Goal: Task Accomplishment & Management: Use online tool/utility

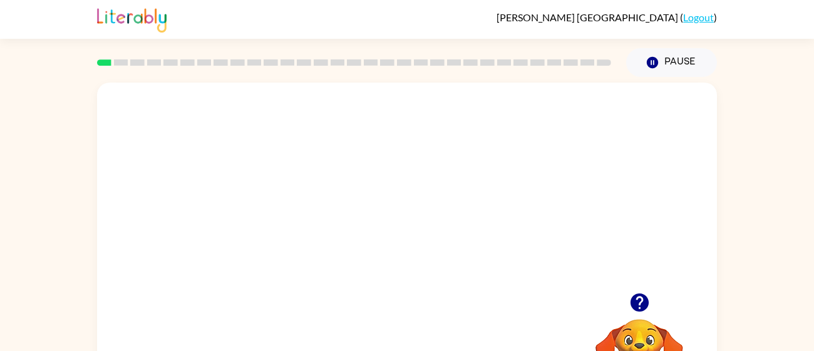
click at [486, 235] on video "Your browser must support playing .mp4 files to use Literably. Please try using…" at bounding box center [407, 188] width 620 height 210
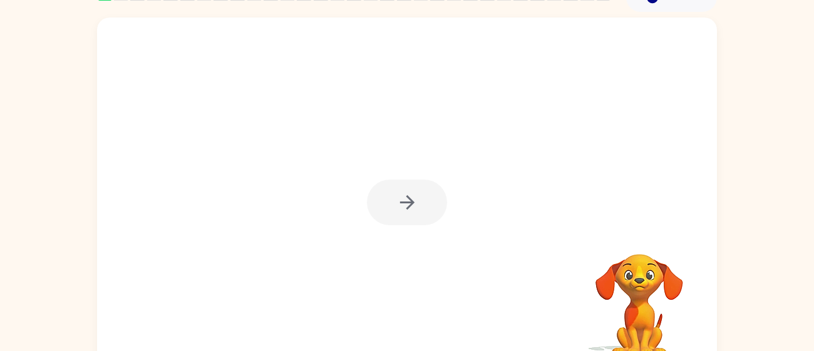
scroll to position [89, 0]
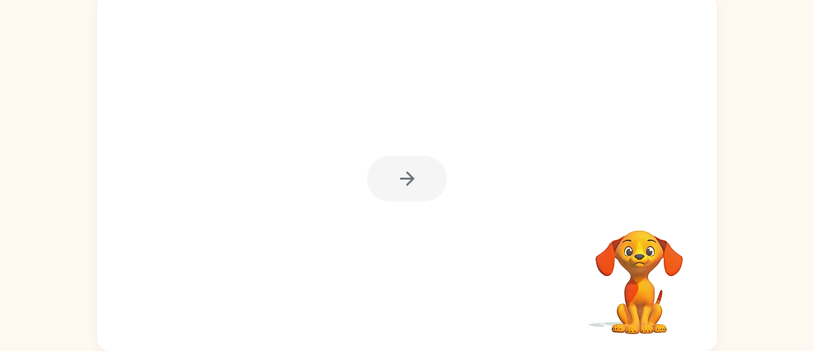
click at [413, 195] on div at bounding box center [407, 179] width 80 height 46
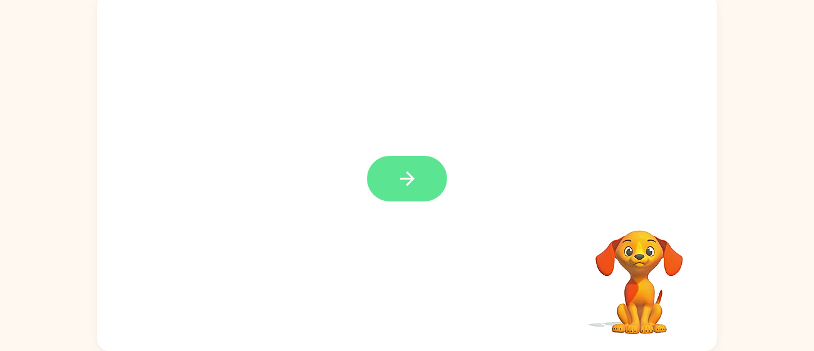
click at [412, 197] on button "button" at bounding box center [407, 179] width 80 height 46
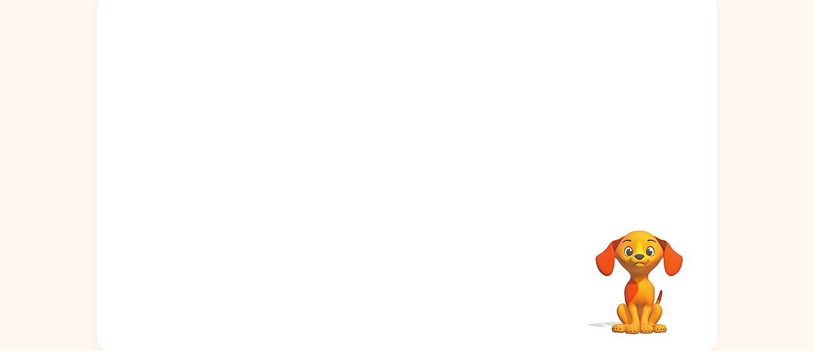
scroll to position [0, 0]
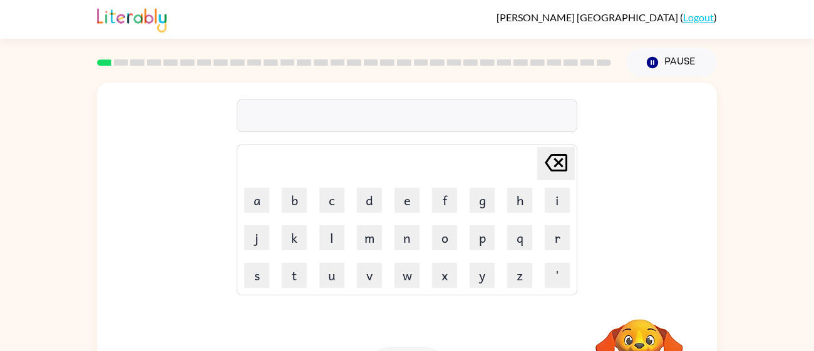
click at [412, 195] on button "e" at bounding box center [407, 200] width 25 height 25
type button "e"
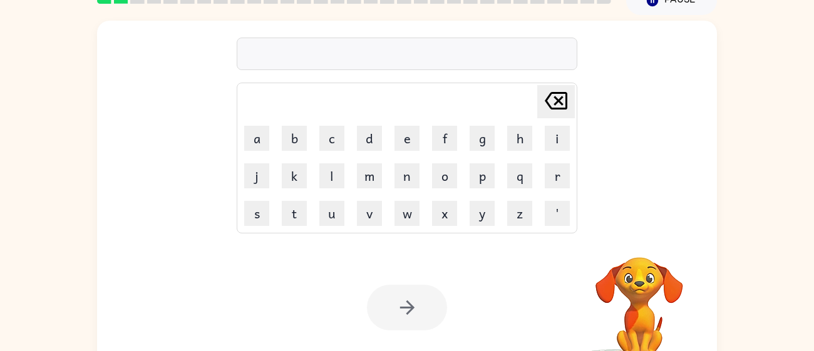
scroll to position [68, 0]
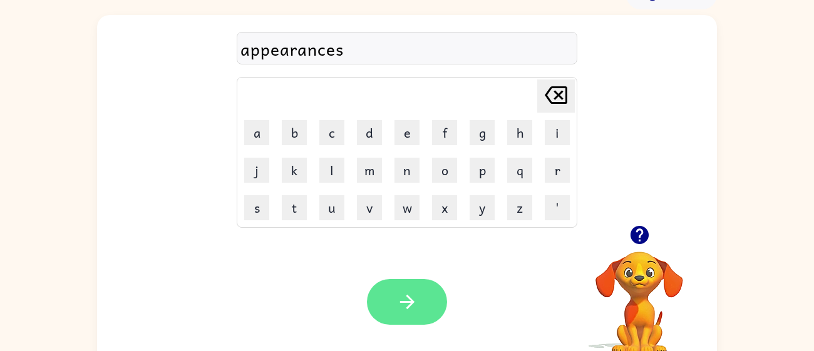
click at [399, 295] on icon "button" at bounding box center [408, 302] width 22 height 22
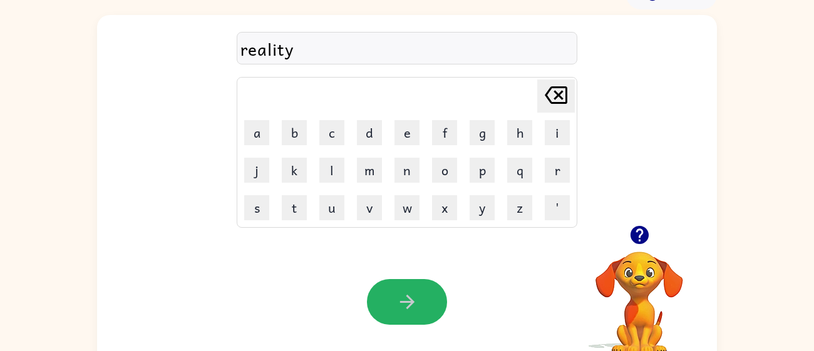
click at [392, 281] on button "button" at bounding box center [407, 302] width 80 height 46
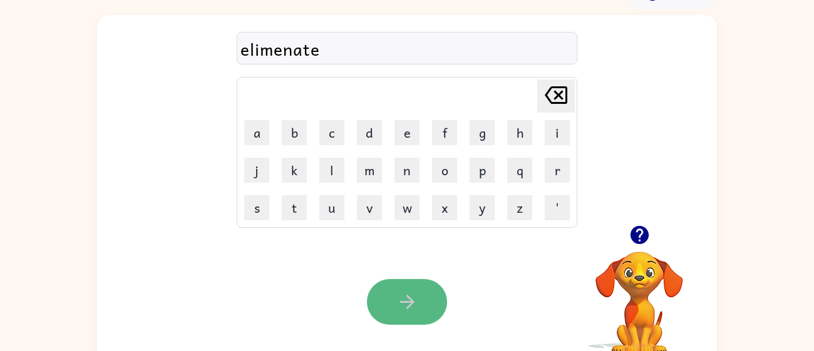
click at [402, 286] on button "button" at bounding box center [407, 302] width 80 height 46
click at [410, 291] on icon "button" at bounding box center [408, 302] width 22 height 22
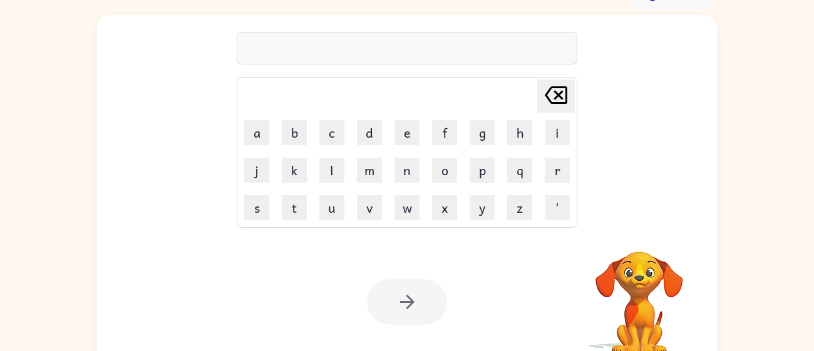
click at [410, 291] on div at bounding box center [407, 302] width 80 height 46
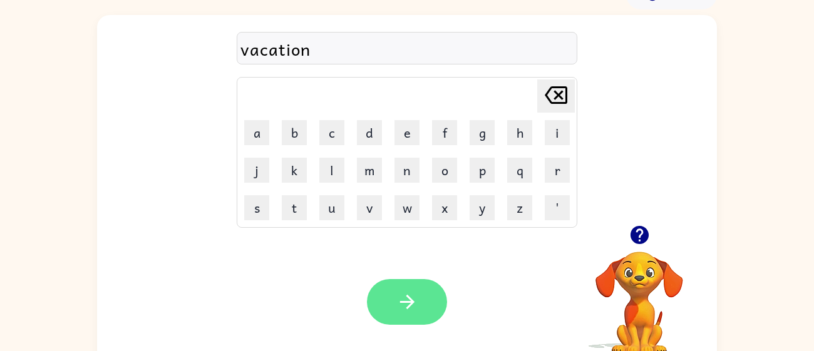
click at [422, 308] on button "button" at bounding box center [407, 302] width 80 height 46
click at [421, 320] on button "button" at bounding box center [407, 302] width 80 height 46
click at [397, 307] on icon "button" at bounding box center [408, 302] width 22 height 22
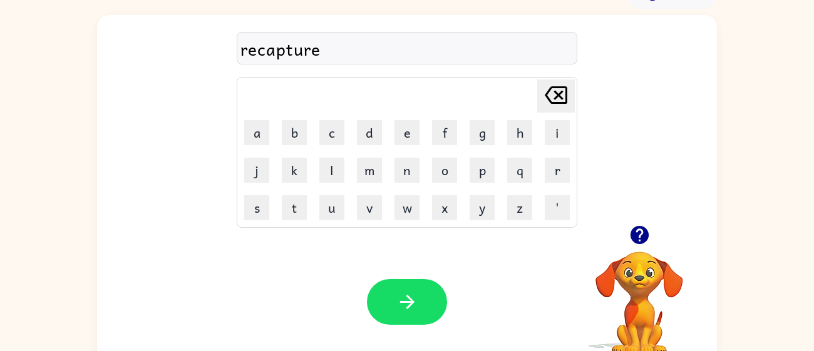
click at [437, 273] on div "Your browser must support playing .mp4 files to use Literably. Please try using…" at bounding box center [407, 302] width 620 height 141
click at [420, 314] on button "button" at bounding box center [407, 302] width 80 height 46
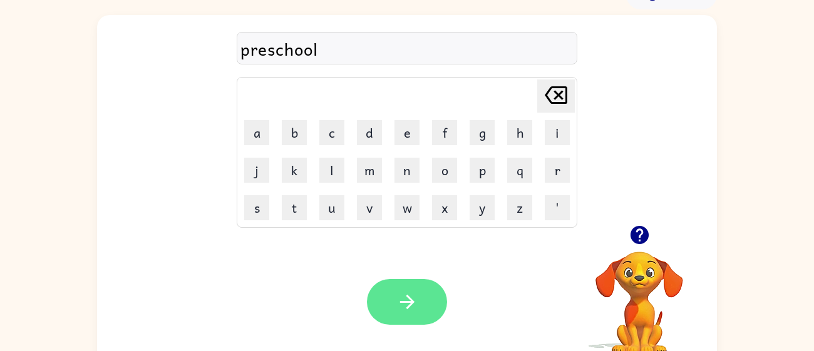
click at [418, 293] on icon "button" at bounding box center [408, 302] width 22 height 22
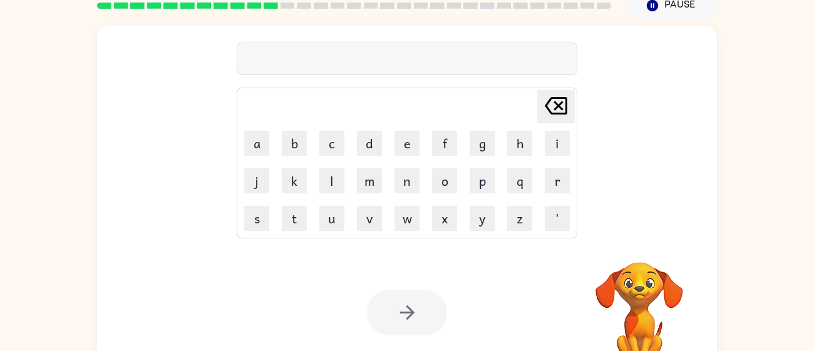
scroll to position [55, 0]
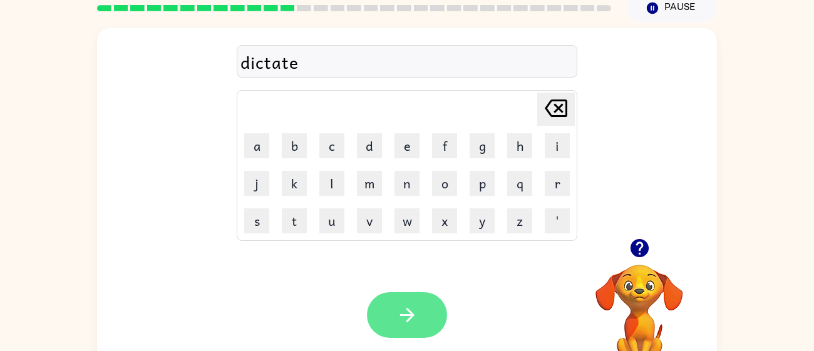
click at [417, 309] on icon "button" at bounding box center [408, 315] width 22 height 22
click at [417, 318] on icon "button" at bounding box center [408, 315] width 22 height 22
click at [420, 331] on button "button" at bounding box center [407, 316] width 80 height 46
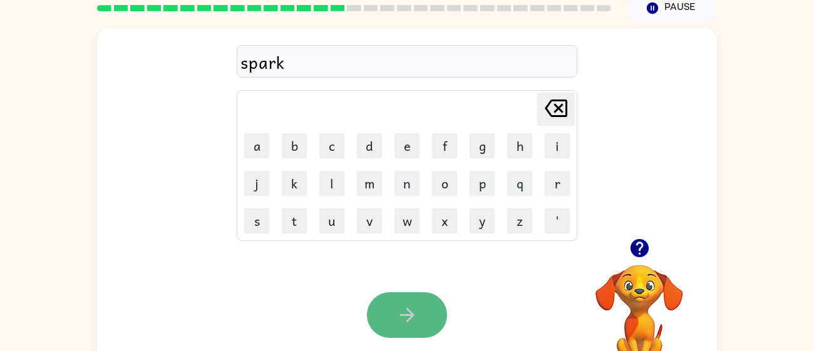
click at [410, 324] on icon "button" at bounding box center [408, 315] width 22 height 22
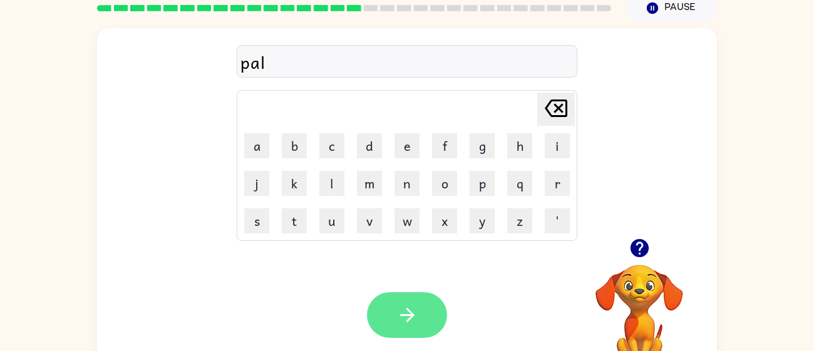
click at [432, 317] on button "button" at bounding box center [407, 316] width 80 height 46
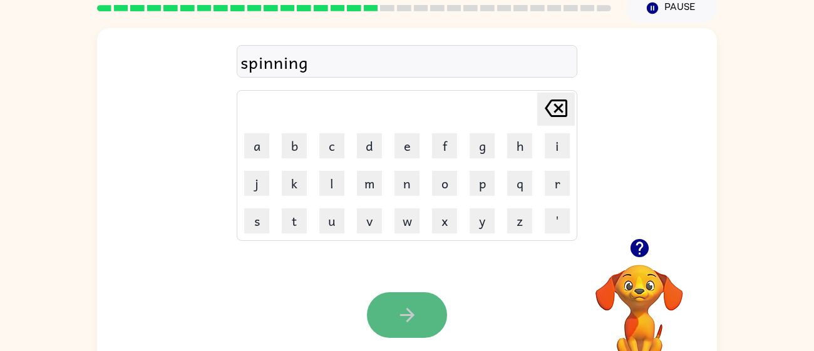
click at [424, 330] on button "button" at bounding box center [407, 316] width 80 height 46
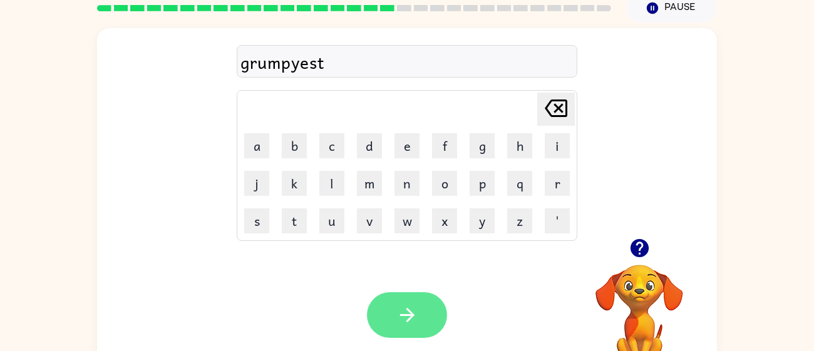
click at [404, 312] on icon "button" at bounding box center [408, 315] width 22 height 22
click at [432, 309] on button "button" at bounding box center [407, 316] width 80 height 46
click at [412, 308] on icon "button" at bounding box center [408, 315] width 22 height 22
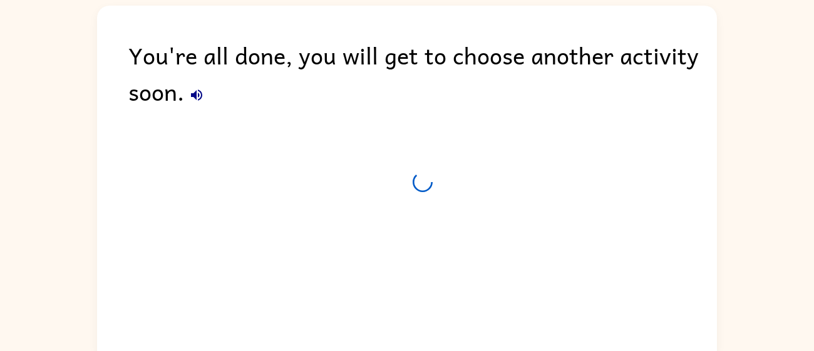
scroll to position [43, 0]
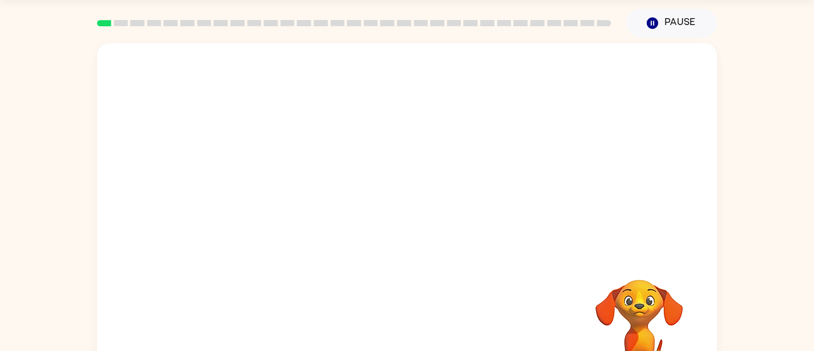
scroll to position [25, 0]
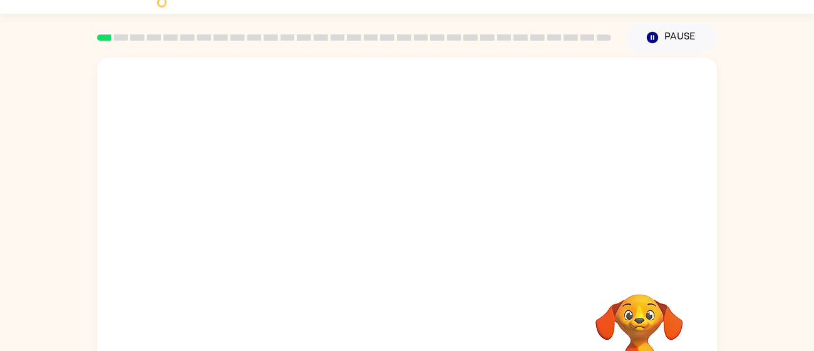
click at [268, 213] on video "Your browser must support playing .mp4 files to use Literably. Please try using…" at bounding box center [407, 163] width 620 height 210
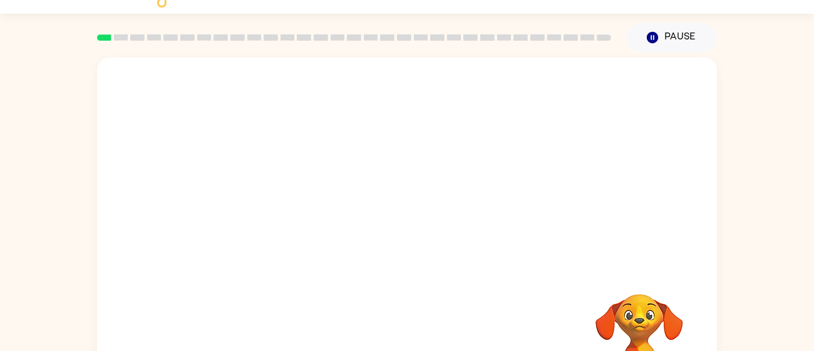
click at [268, 213] on video "Your browser must support playing .mp4 files to use Literably. Please try using…" at bounding box center [407, 163] width 620 height 210
click at [256, 216] on video "Your browser must support playing .mp4 files to use Literably. Please try using…" at bounding box center [407, 163] width 620 height 210
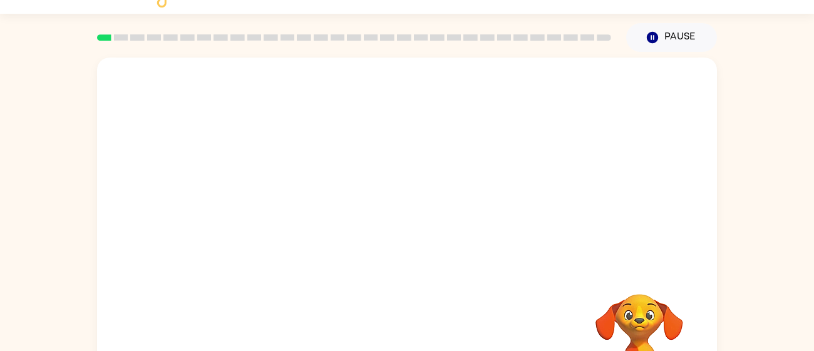
click at [256, 216] on video "Your browser must support playing .mp4 files to use Literably. Please try using…" at bounding box center [407, 163] width 620 height 210
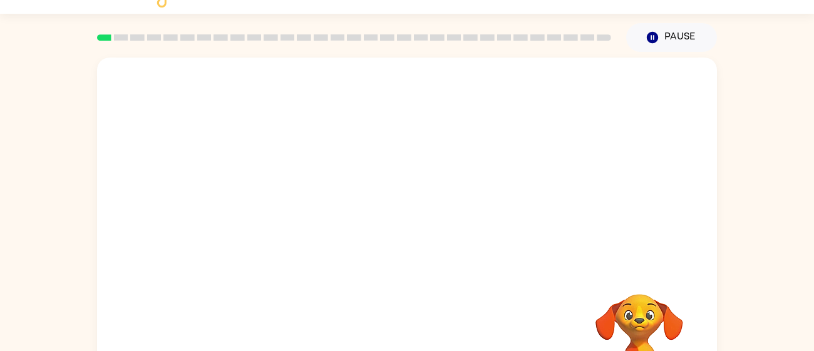
click at [256, 216] on video "Your browser must support playing .mp4 files to use Literably. Please try using…" at bounding box center [407, 163] width 620 height 210
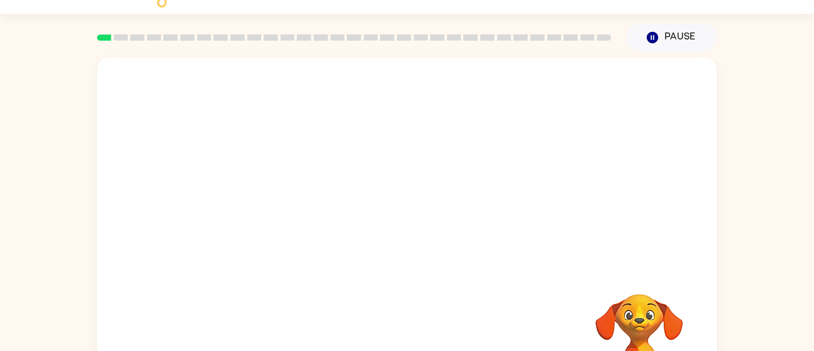
click at [256, 216] on video "Your browser must support playing .mp4 files to use Literably. Please try using…" at bounding box center [407, 163] width 620 height 210
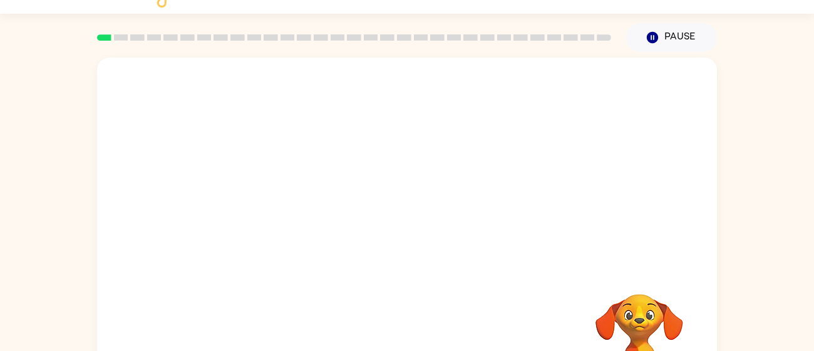
click at [256, 216] on video "Your browser must support playing .mp4 files to use Literably. Please try using…" at bounding box center [407, 163] width 620 height 210
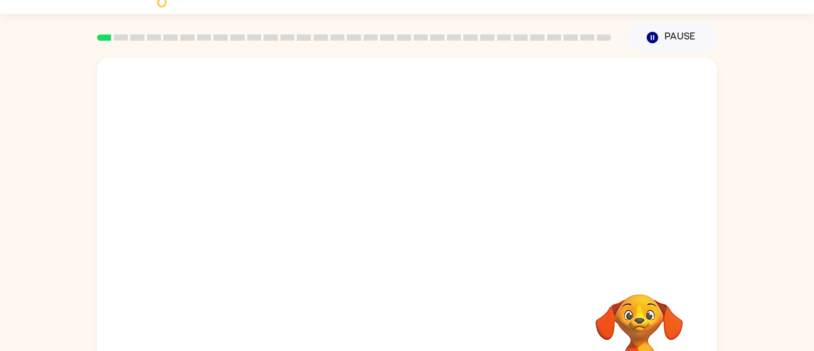
click at [256, 216] on video "Your browser must support playing .mp4 files to use Literably. Please try using…" at bounding box center [407, 163] width 620 height 210
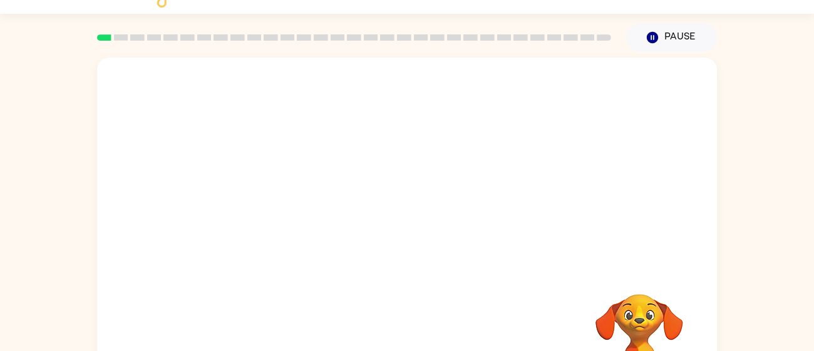
click at [256, 216] on video "Your browser must support playing .mp4 files to use Literably. Please try using…" at bounding box center [407, 163] width 620 height 210
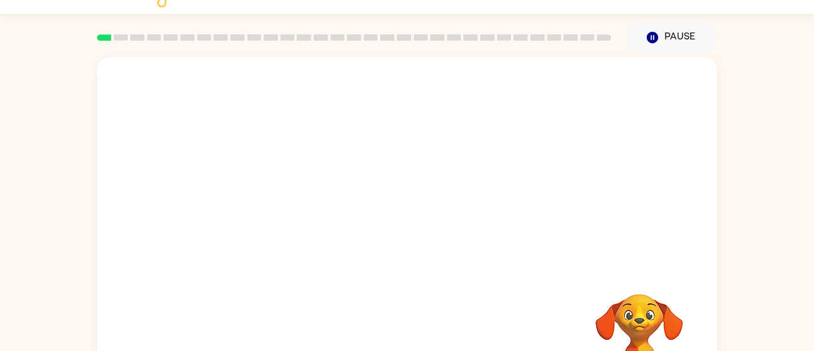
click at [256, 216] on video "Your browser must support playing .mp4 files to use Literably. Please try using…" at bounding box center [407, 163] width 620 height 210
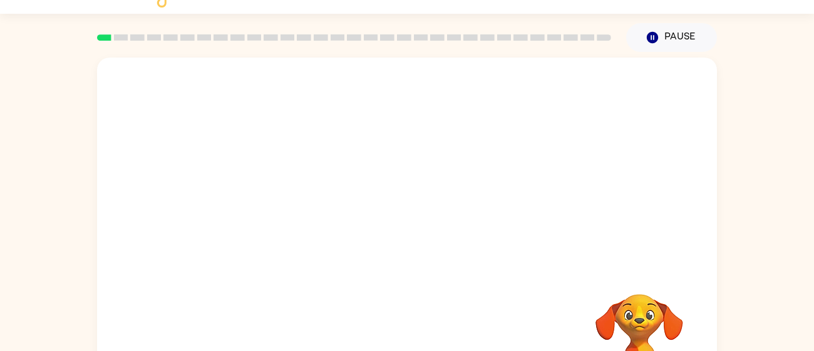
click at [256, 216] on video "Your browser must support playing .mp4 files to use Literably. Please try using…" at bounding box center [407, 163] width 620 height 210
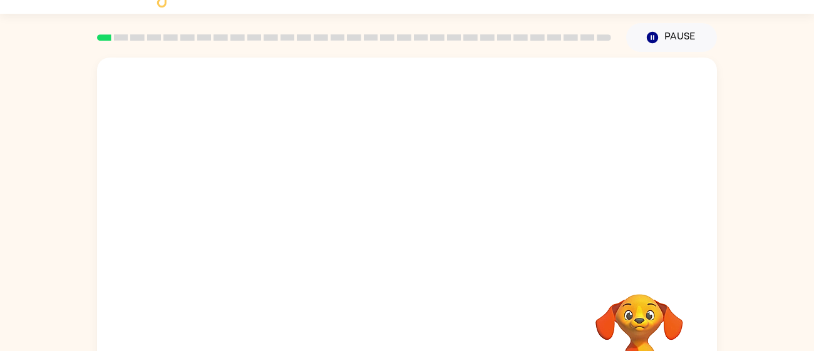
click at [256, 216] on video "Your browser must support playing .mp4 files to use Literably. Please try using…" at bounding box center [407, 163] width 620 height 210
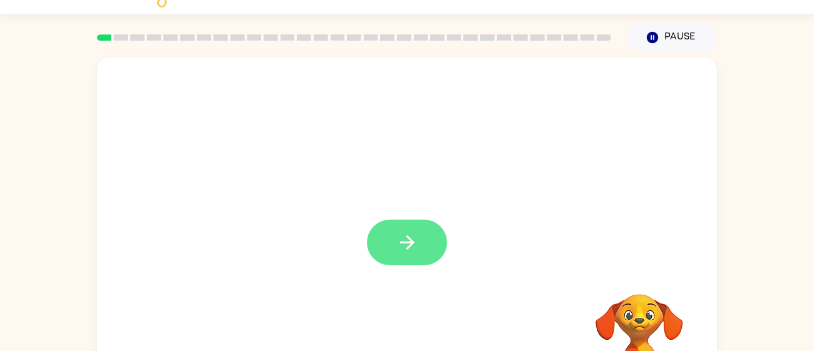
click at [435, 238] on button "button" at bounding box center [407, 243] width 80 height 46
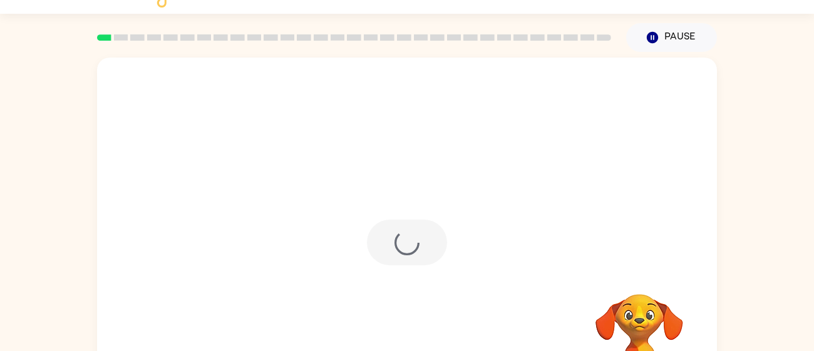
click at [408, 222] on div at bounding box center [407, 243] width 80 height 46
click at [410, 246] on div at bounding box center [407, 243] width 80 height 46
click at [404, 239] on div at bounding box center [407, 243] width 80 height 46
click at [416, 244] on div at bounding box center [407, 243] width 80 height 46
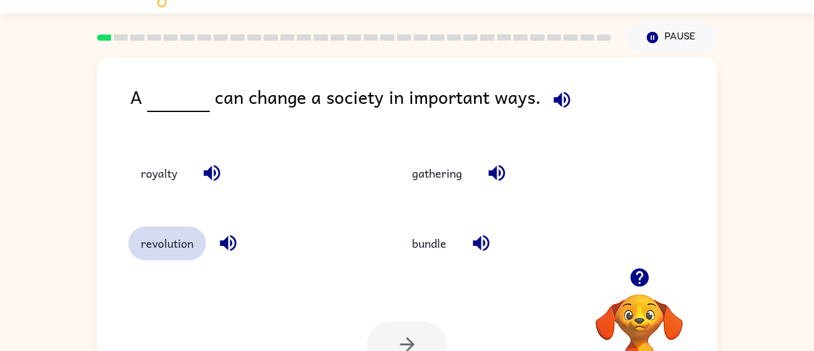
click at [171, 246] on button "revolution" at bounding box center [167, 244] width 78 height 34
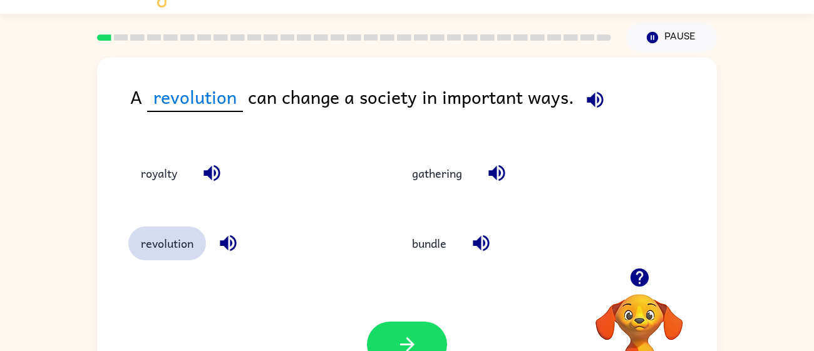
click at [168, 247] on button "revolution" at bounding box center [167, 244] width 78 height 34
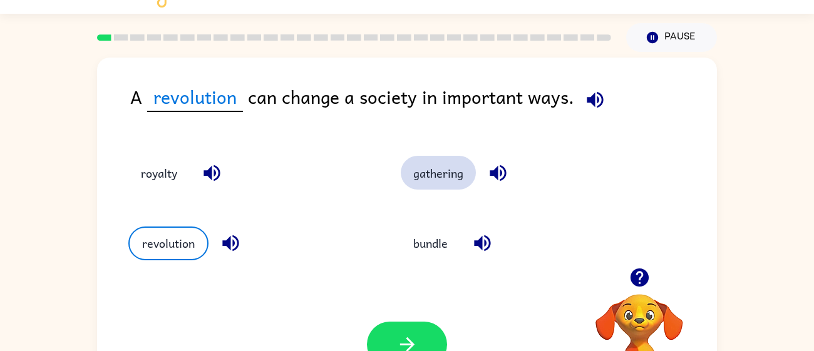
click at [439, 164] on button "gathering" at bounding box center [438, 173] width 75 height 34
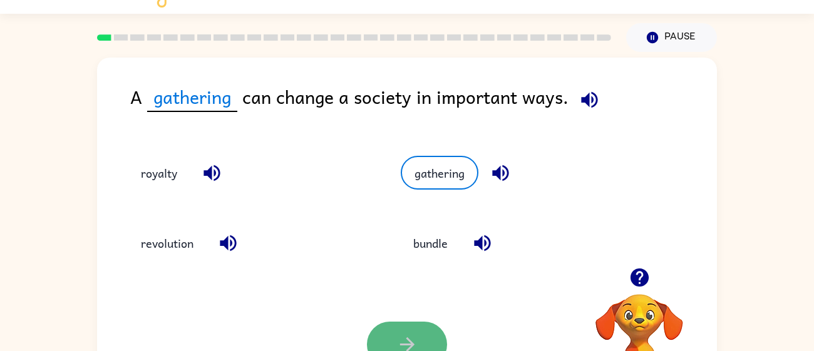
click at [414, 324] on button "button" at bounding box center [407, 345] width 80 height 46
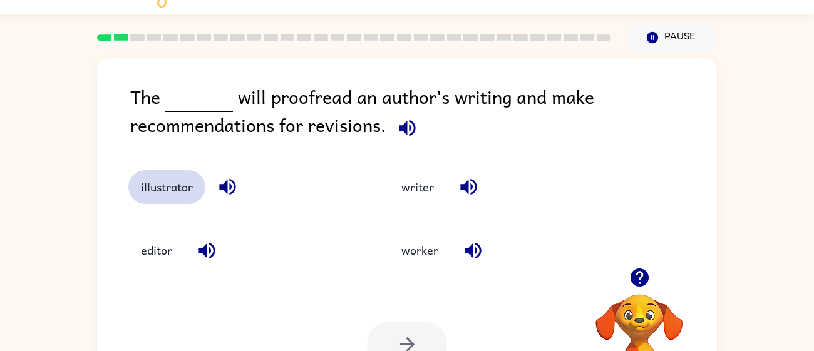
click at [181, 202] on button "illustrator" at bounding box center [166, 187] width 77 height 34
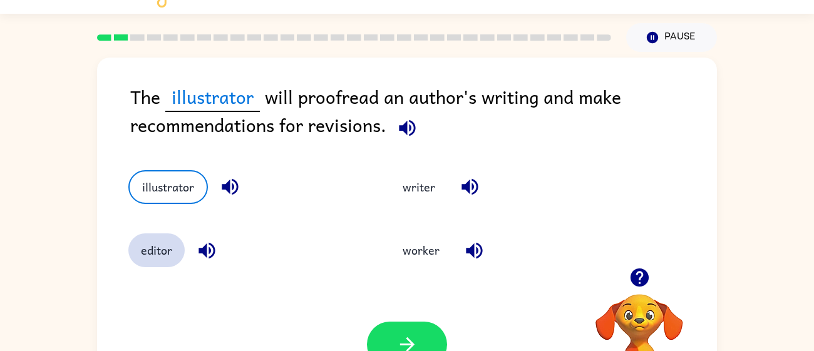
click at [167, 259] on button "editor" at bounding box center [156, 251] width 56 height 34
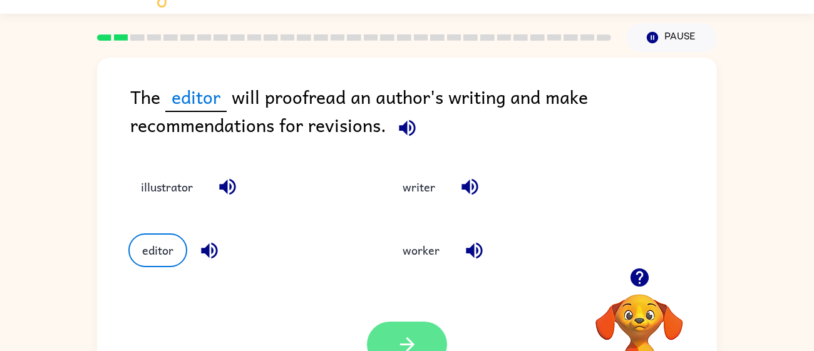
click at [401, 343] on icon "button" at bounding box center [408, 345] width 22 height 22
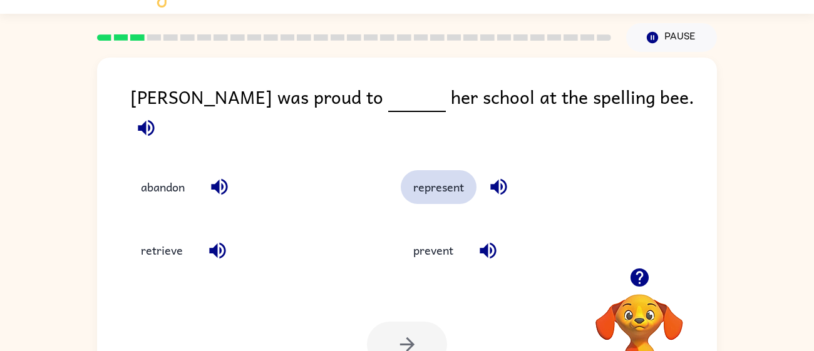
click at [437, 186] on button "represent" at bounding box center [439, 187] width 76 height 34
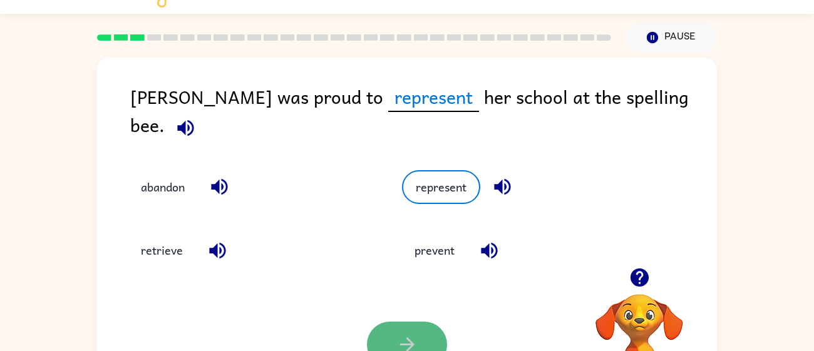
click at [390, 327] on button "button" at bounding box center [407, 345] width 80 height 46
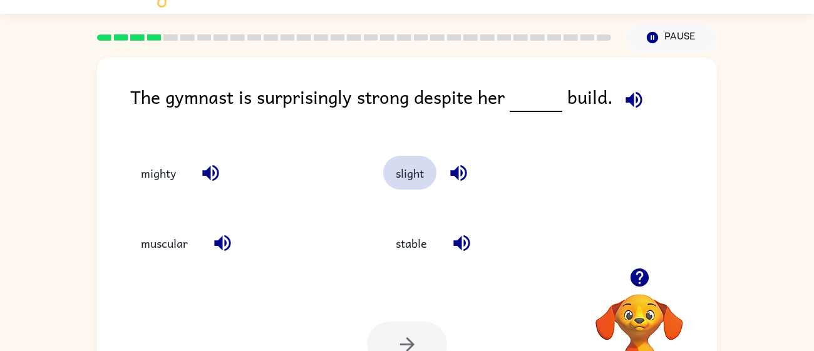
click at [396, 182] on button "slight" at bounding box center [409, 173] width 53 height 34
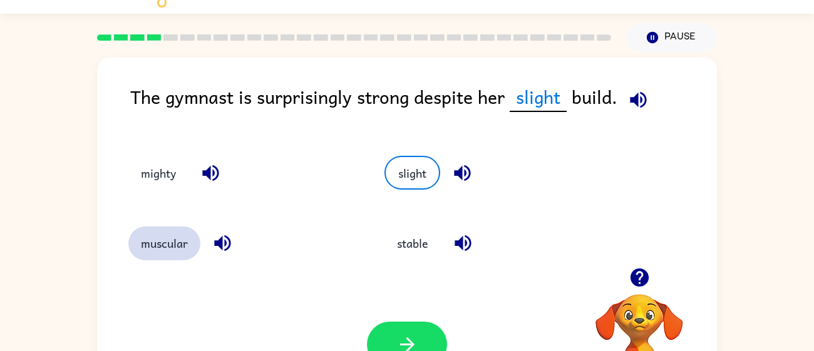
click at [160, 259] on button "muscular" at bounding box center [164, 244] width 72 height 34
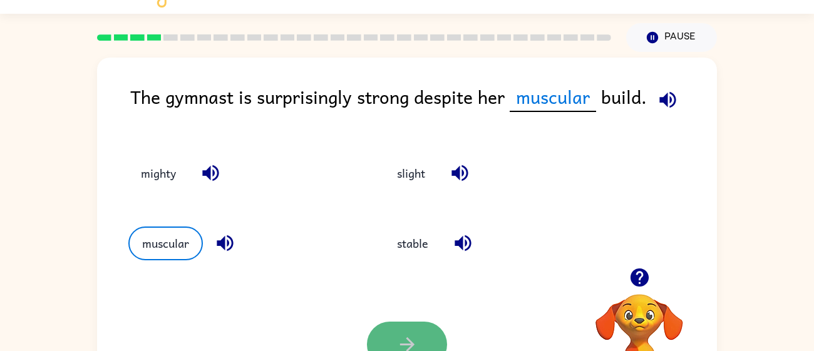
click at [397, 330] on button "button" at bounding box center [407, 345] width 80 height 46
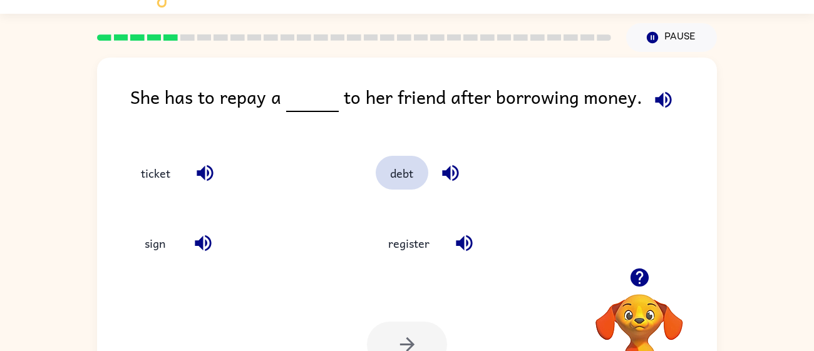
click at [397, 172] on button "debt" at bounding box center [402, 173] width 53 height 34
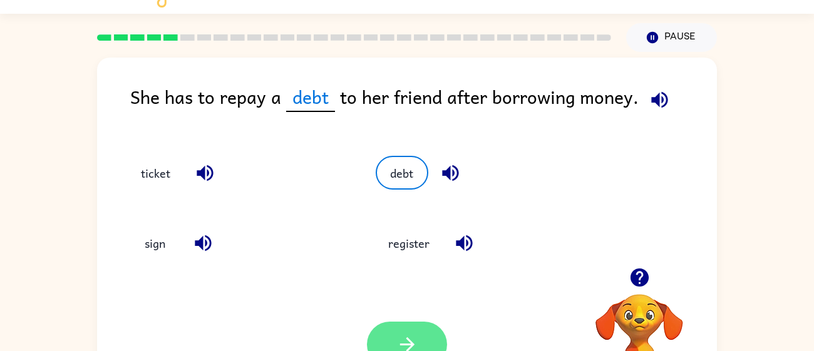
click at [402, 330] on button "button" at bounding box center [407, 345] width 80 height 46
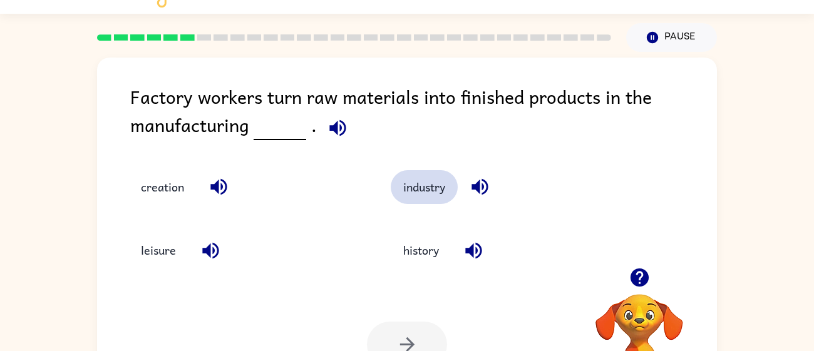
click at [427, 180] on button "industry" at bounding box center [424, 187] width 67 height 34
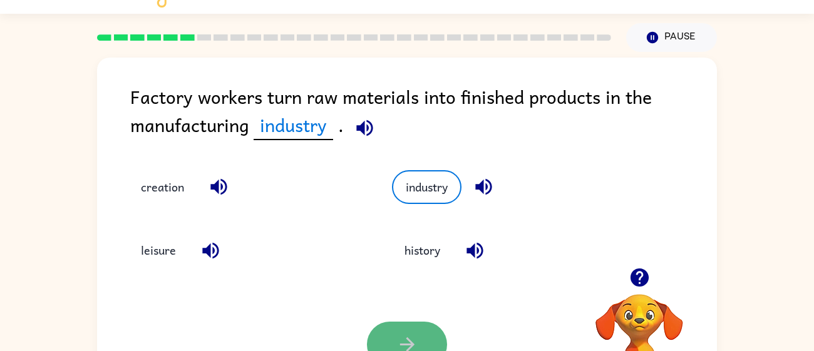
click at [403, 331] on button "button" at bounding box center [407, 345] width 80 height 46
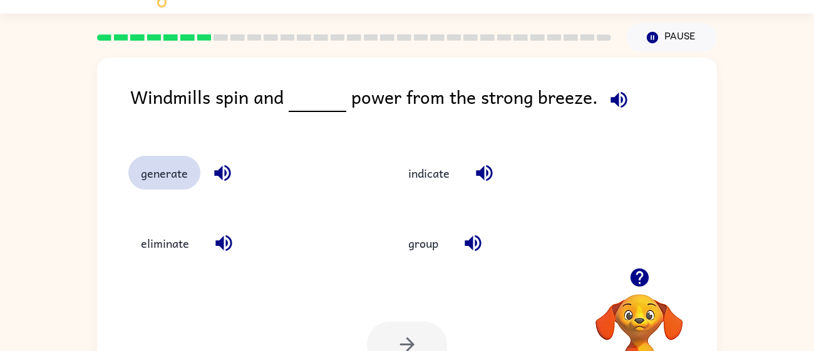
click at [170, 186] on button "generate" at bounding box center [164, 173] width 72 height 34
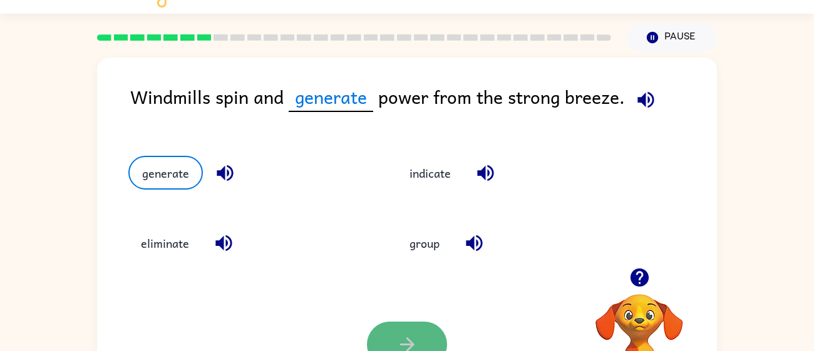
click at [417, 323] on button "button" at bounding box center [407, 345] width 80 height 46
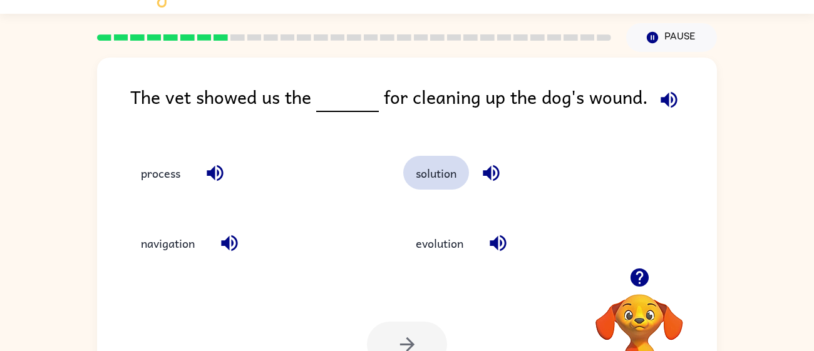
click at [451, 186] on button "solution" at bounding box center [436, 173] width 66 height 34
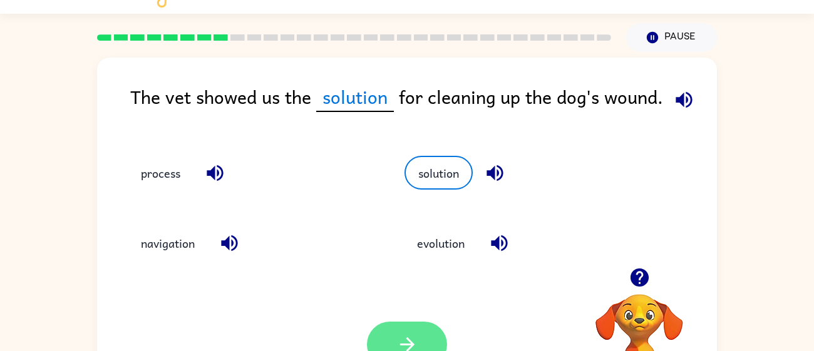
click at [395, 330] on button "button" at bounding box center [407, 345] width 80 height 46
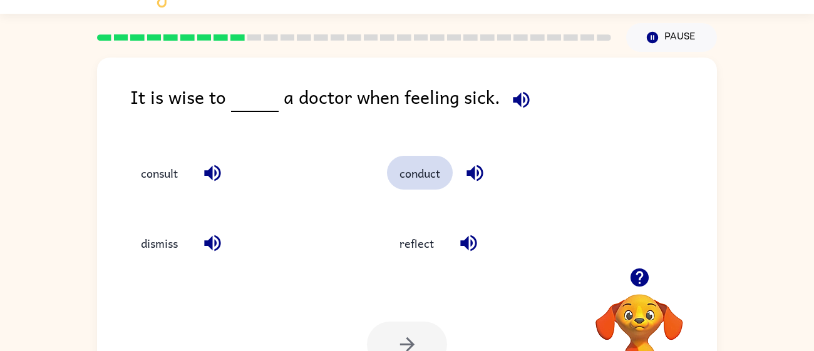
click at [417, 179] on button "conduct" at bounding box center [420, 173] width 66 height 34
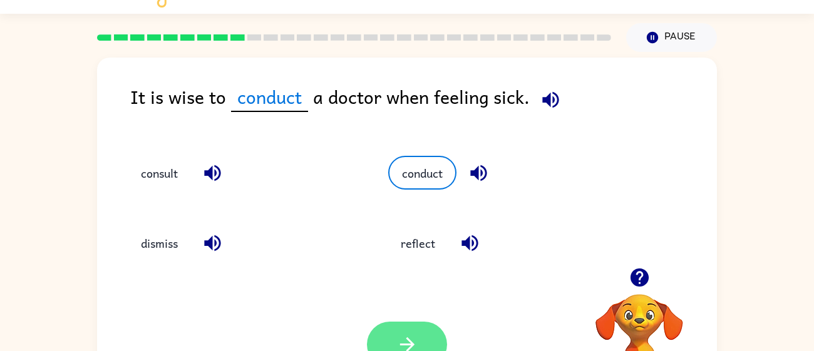
click at [397, 345] on icon "button" at bounding box center [408, 345] width 22 height 22
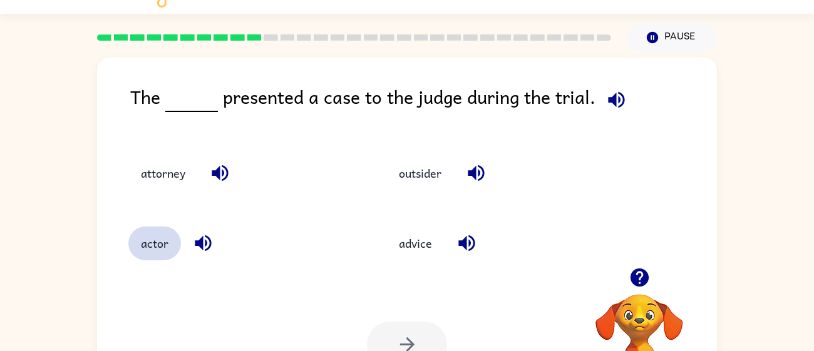
click at [150, 258] on button "actor" at bounding box center [154, 244] width 53 height 34
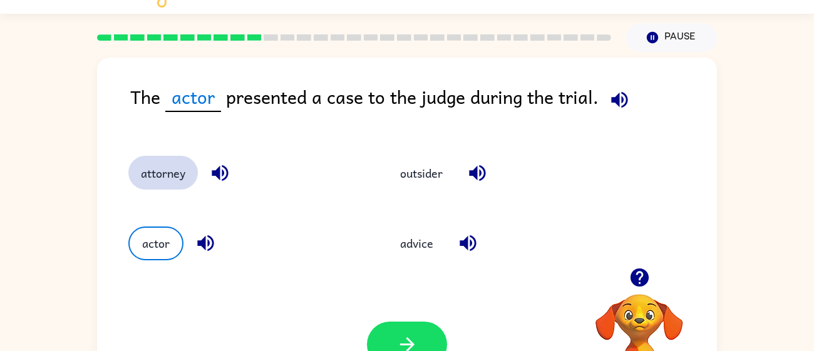
click at [137, 178] on button "attorney" at bounding box center [163, 173] width 70 height 34
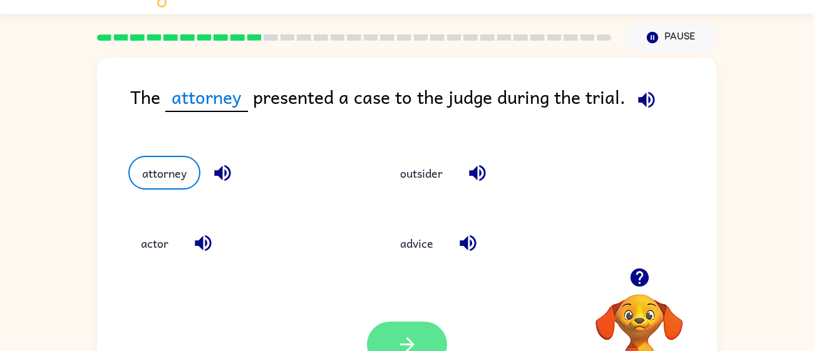
click at [395, 322] on button "button" at bounding box center [407, 345] width 80 height 46
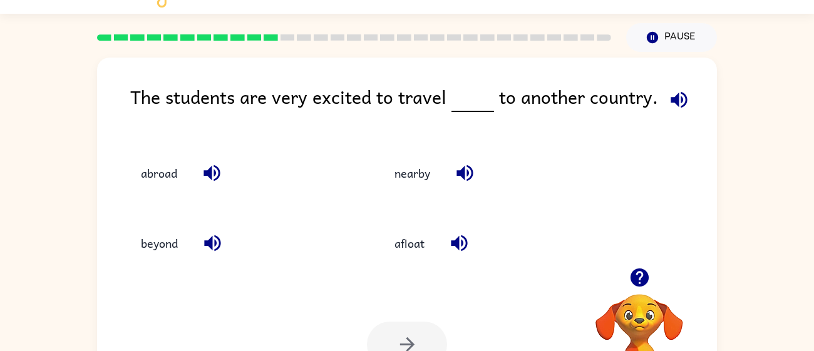
click at [150, 278] on div "Your browser must support playing .mp4 files to use Literably. Please try using…" at bounding box center [407, 344] width 620 height 141
click at [152, 249] on button "beyond" at bounding box center [159, 244] width 62 height 34
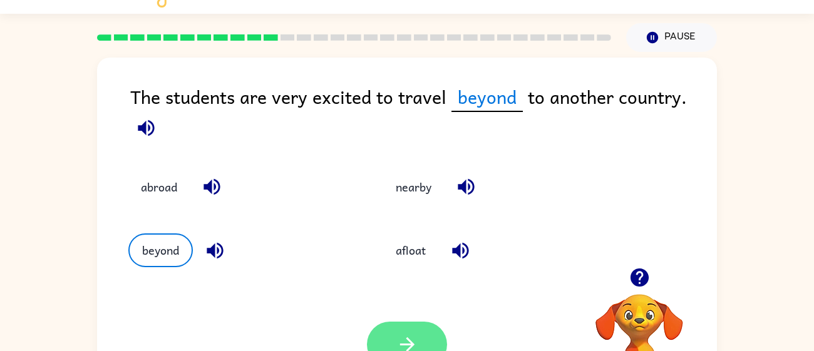
click at [417, 329] on button "button" at bounding box center [407, 345] width 80 height 46
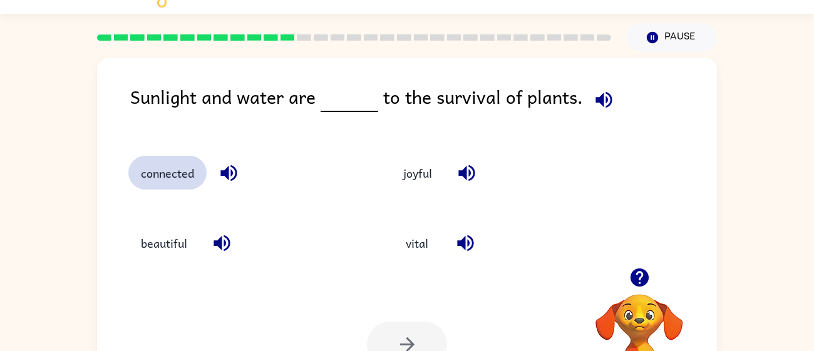
click at [155, 169] on button "connected" at bounding box center [167, 173] width 78 height 34
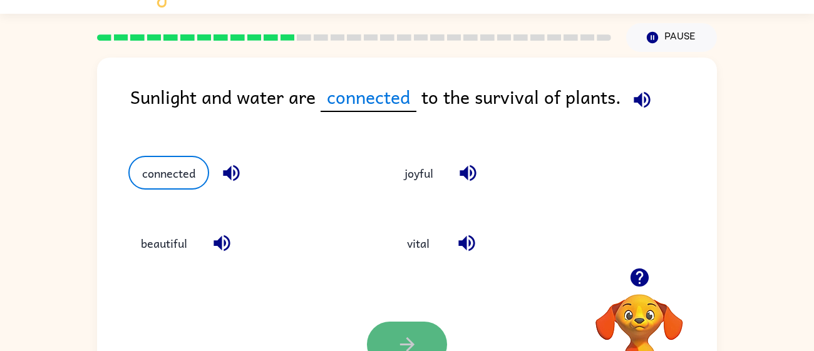
click at [397, 340] on icon "button" at bounding box center [408, 345] width 22 height 22
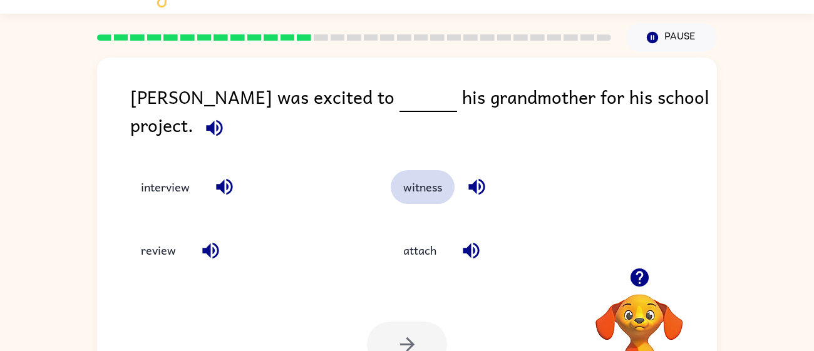
click at [419, 170] on button "witness" at bounding box center [423, 187] width 64 height 34
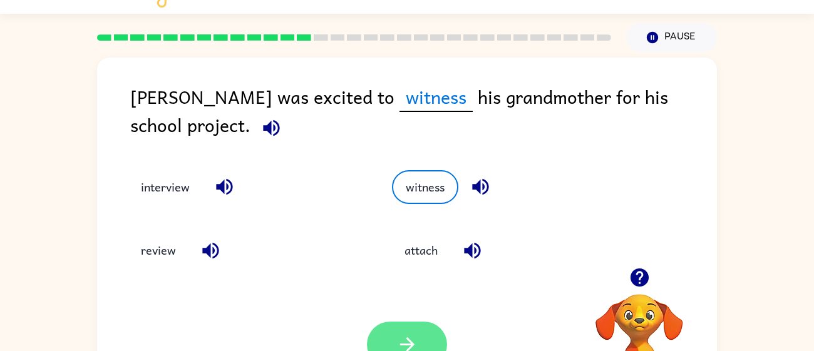
click at [409, 333] on button "button" at bounding box center [407, 345] width 80 height 46
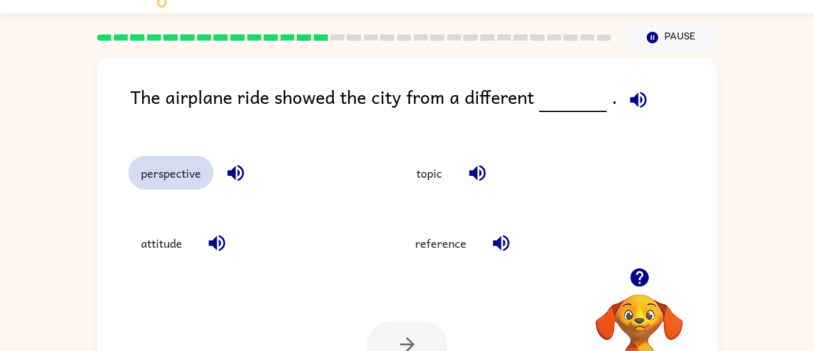
click at [172, 183] on button "perspective" at bounding box center [170, 173] width 85 height 34
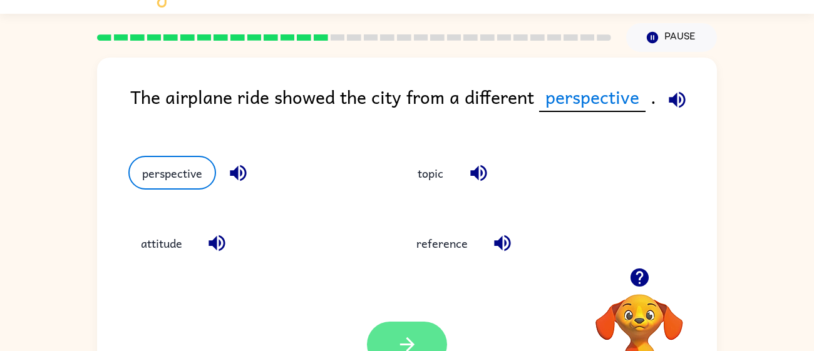
click at [401, 323] on button "button" at bounding box center [407, 345] width 80 height 46
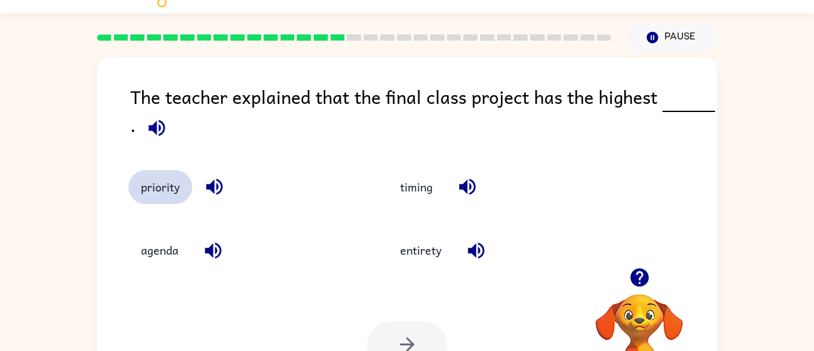
click at [149, 203] on button "priority" at bounding box center [160, 187] width 64 height 34
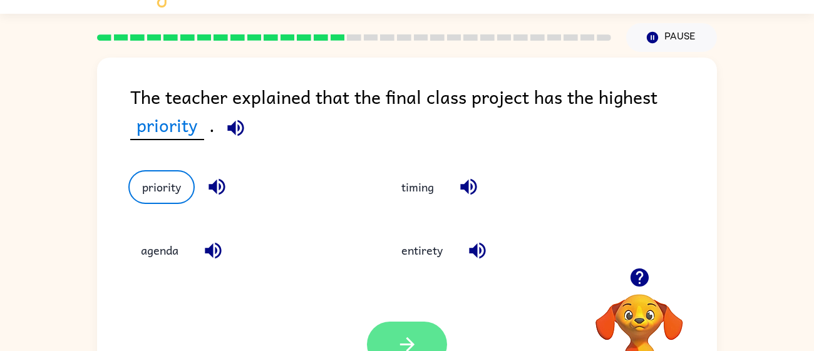
click at [410, 335] on icon "button" at bounding box center [408, 345] width 22 height 22
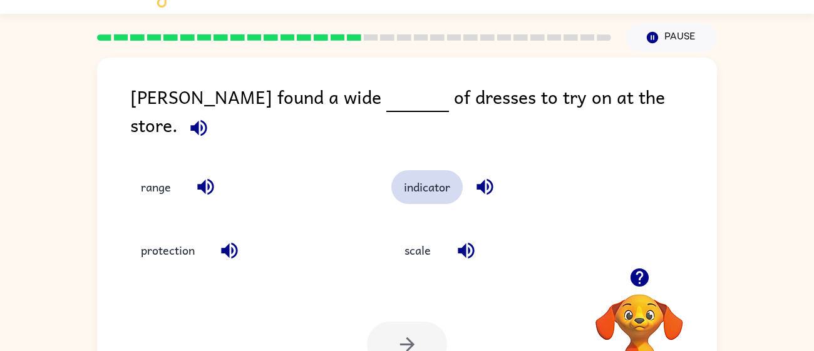
click at [417, 181] on button "indicator" at bounding box center [427, 187] width 71 height 34
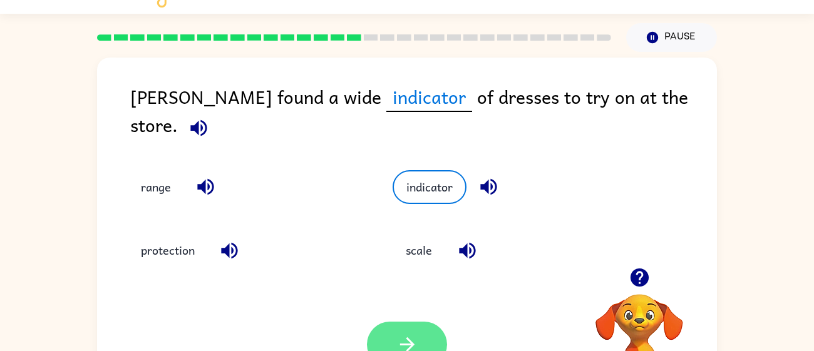
click at [397, 332] on button "button" at bounding box center [407, 345] width 80 height 46
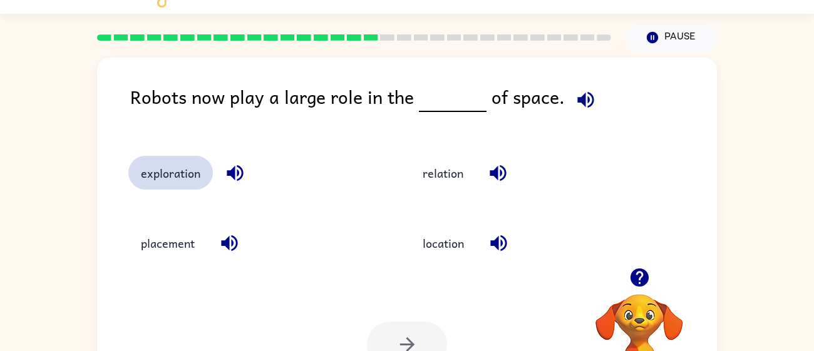
click at [170, 182] on button "exploration" at bounding box center [170, 173] width 85 height 34
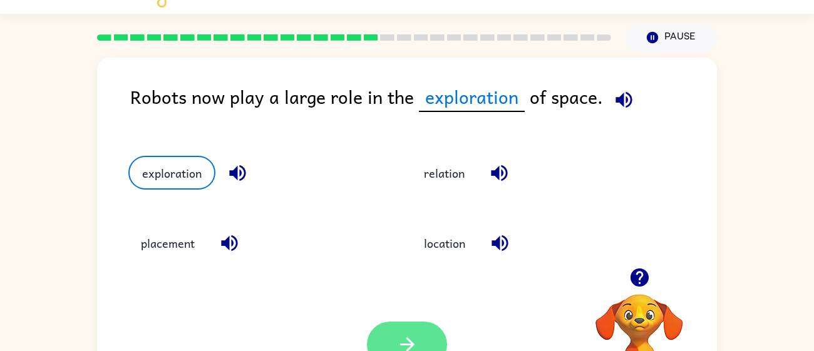
click at [397, 341] on icon "button" at bounding box center [408, 345] width 22 height 22
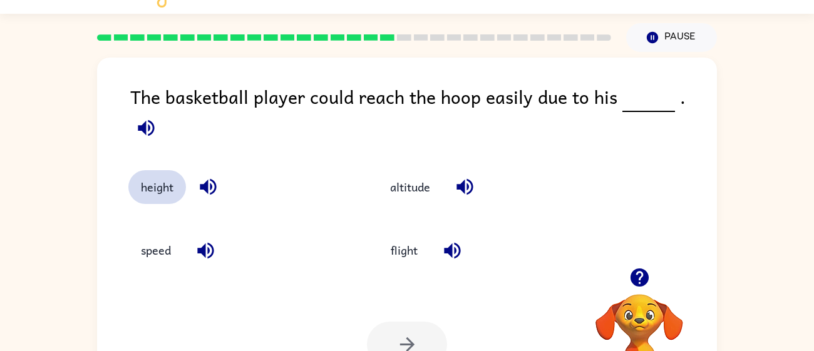
click at [148, 170] on button "height" at bounding box center [157, 187] width 58 height 34
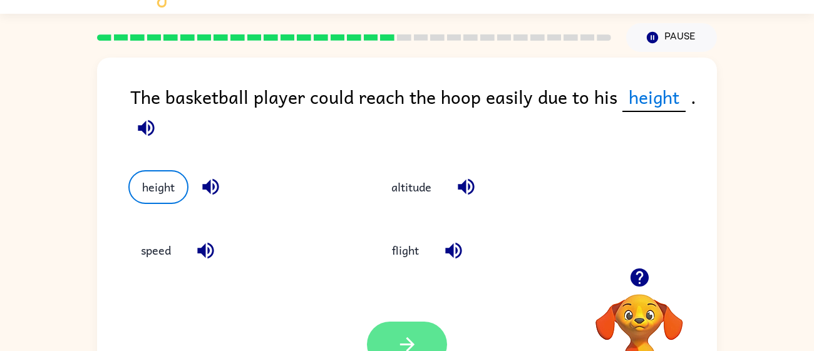
click at [397, 343] on icon "button" at bounding box center [408, 345] width 22 height 22
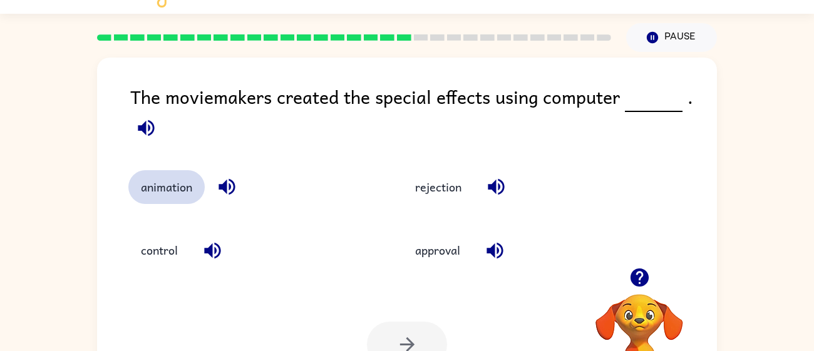
click at [155, 187] on button "animation" at bounding box center [166, 187] width 76 height 34
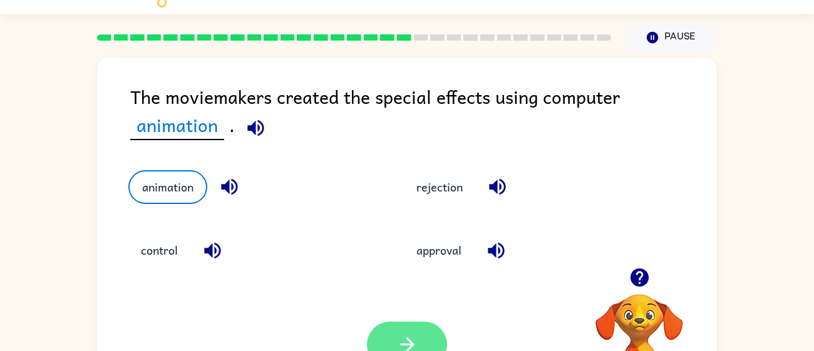
click at [396, 325] on button "button" at bounding box center [407, 345] width 80 height 46
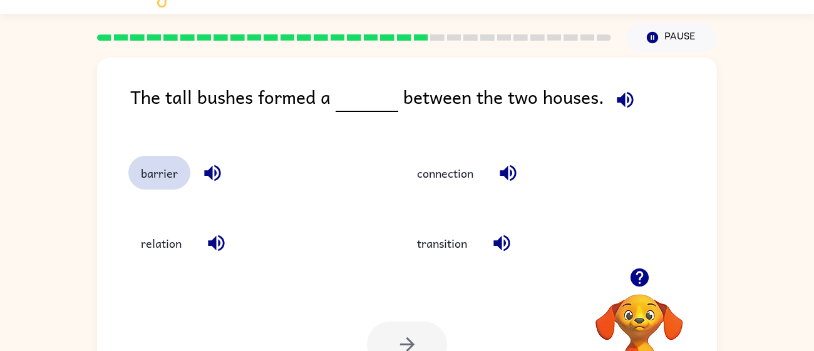
click at [147, 179] on button "barrier" at bounding box center [159, 173] width 62 height 34
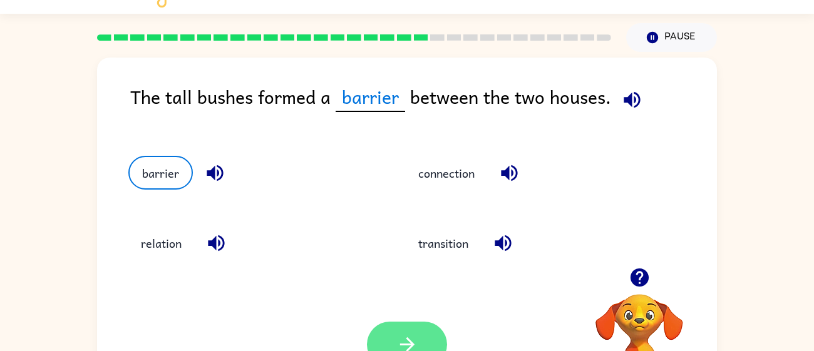
click at [405, 328] on button "button" at bounding box center [407, 345] width 80 height 46
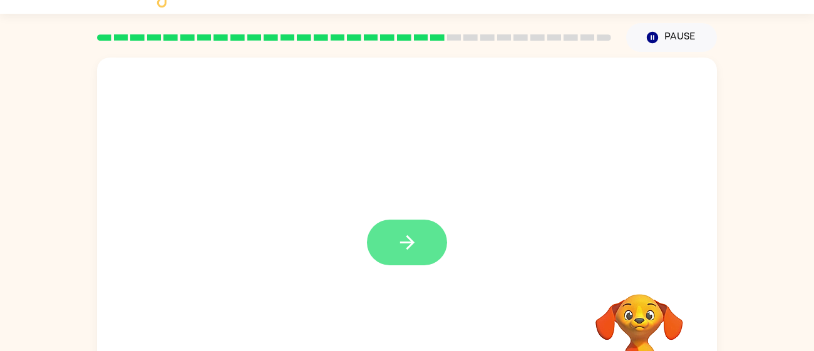
click at [398, 249] on icon "button" at bounding box center [408, 243] width 22 height 22
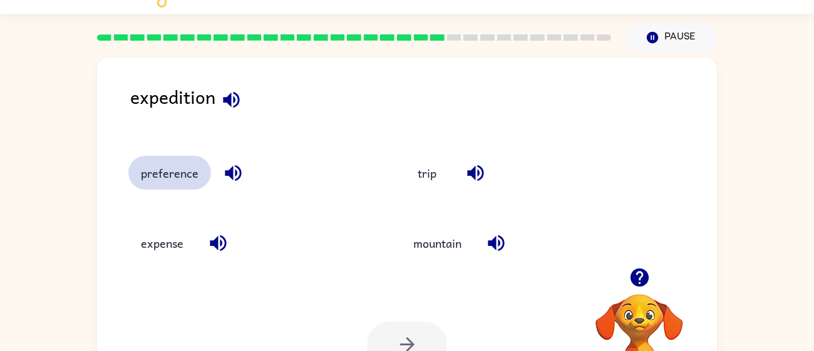
click at [149, 174] on button "preference" at bounding box center [169, 173] width 83 height 34
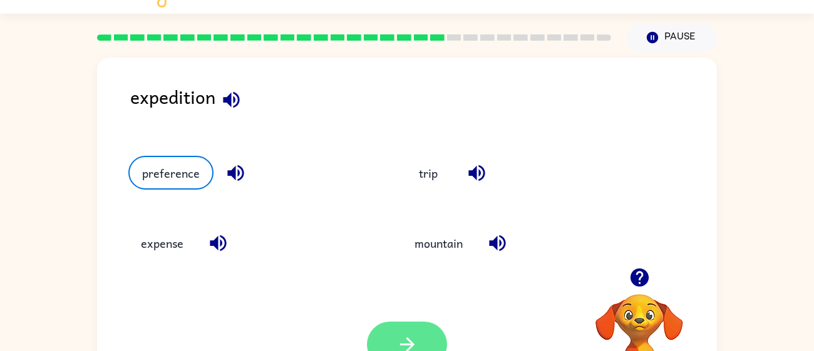
click at [383, 333] on button "button" at bounding box center [407, 345] width 80 height 46
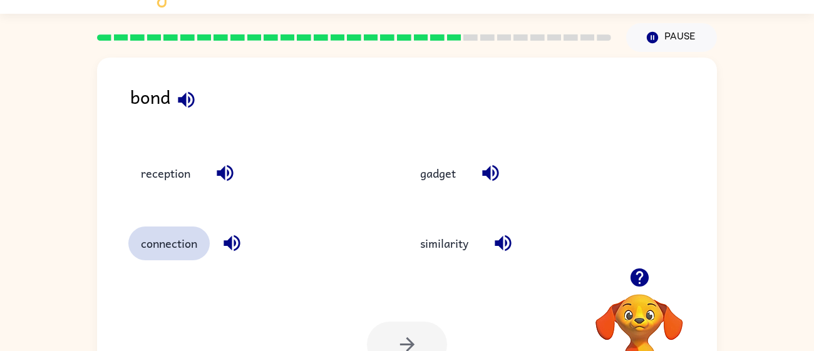
click at [155, 259] on button "connection" at bounding box center [168, 244] width 81 height 34
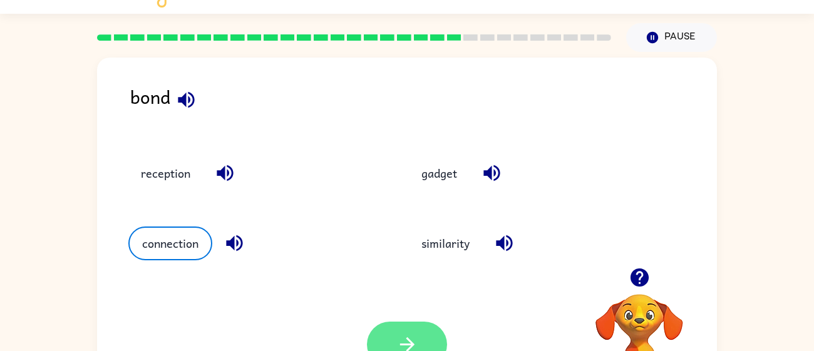
click at [397, 345] on icon "button" at bounding box center [408, 345] width 22 height 22
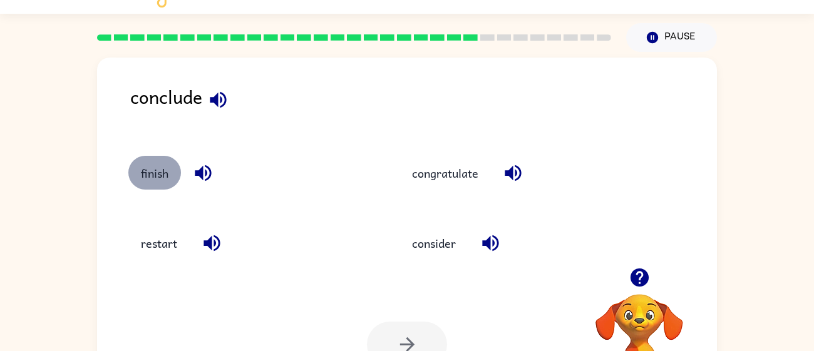
click at [157, 185] on button "finish" at bounding box center [154, 173] width 53 height 34
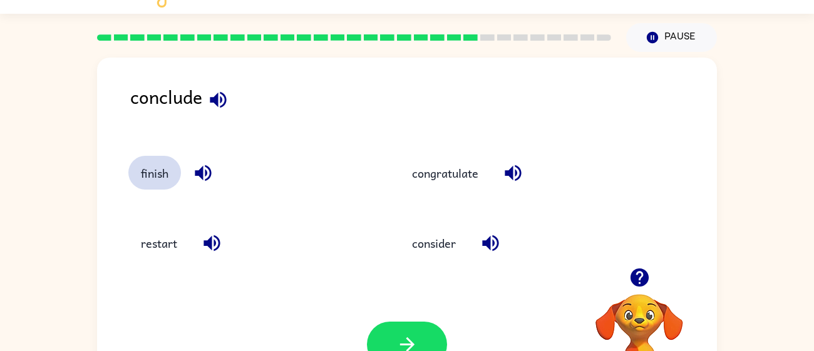
click at [128, 156] on button "finish" at bounding box center [154, 173] width 53 height 34
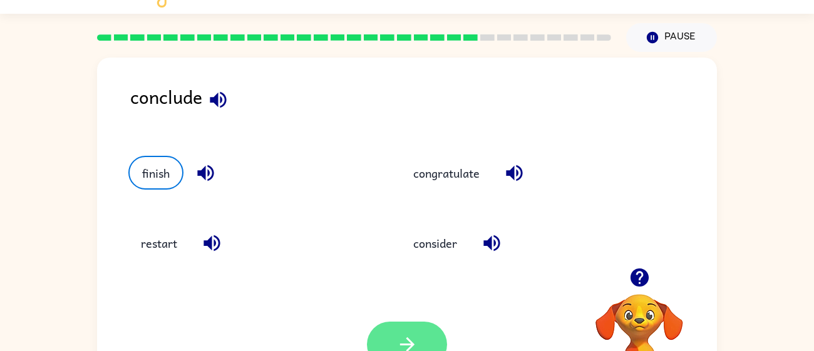
click at [397, 345] on icon "button" at bounding box center [408, 345] width 22 height 22
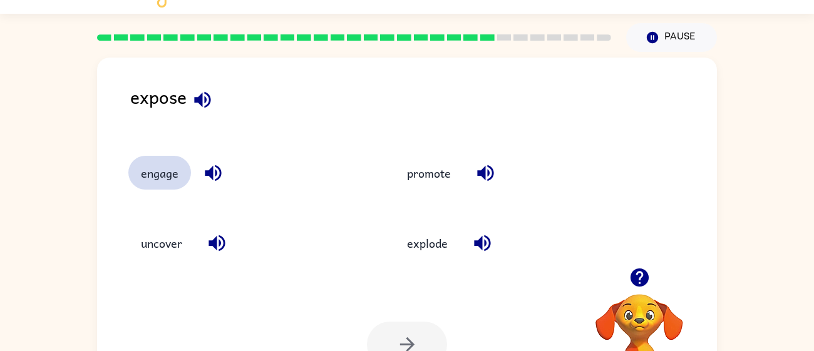
click at [155, 174] on button "engage" at bounding box center [159, 173] width 63 height 34
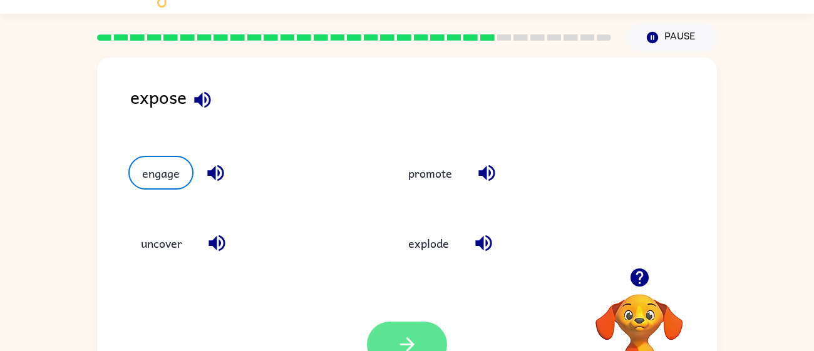
click at [395, 333] on button "button" at bounding box center [407, 345] width 80 height 46
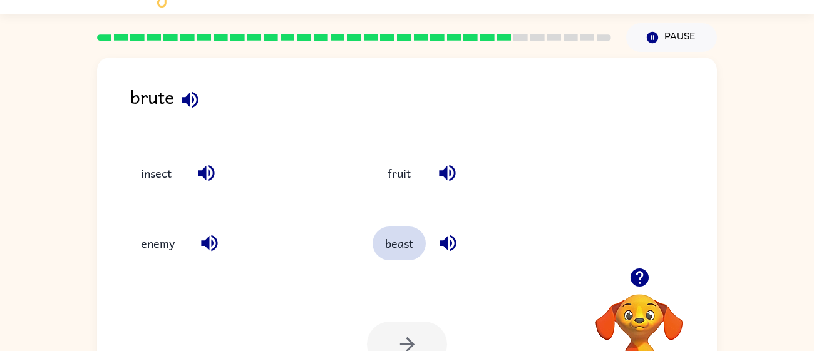
click at [402, 249] on button "beast" at bounding box center [399, 244] width 53 height 34
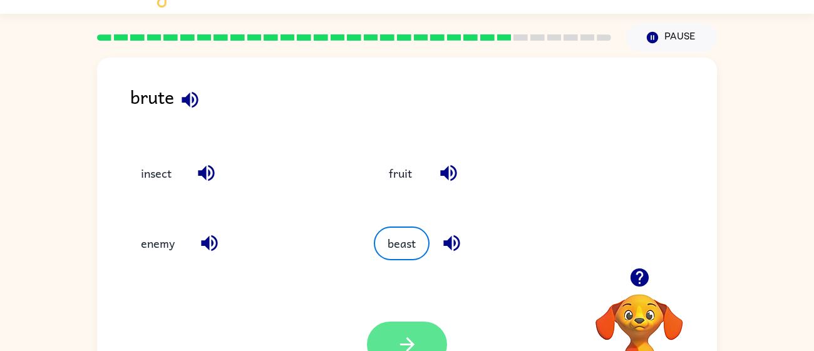
click at [395, 326] on button "button" at bounding box center [407, 345] width 80 height 46
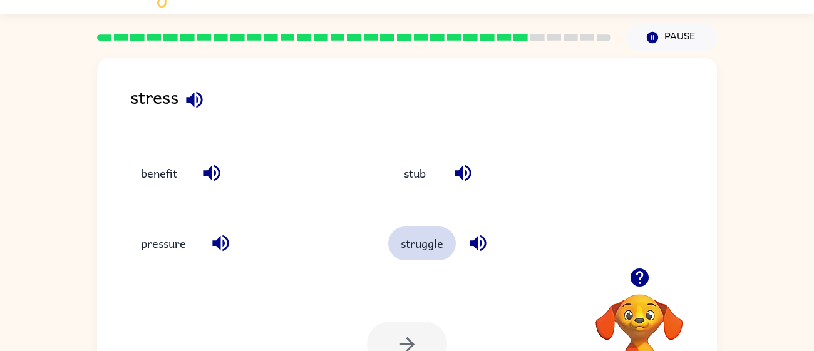
click at [417, 242] on button "struggle" at bounding box center [422, 244] width 68 height 34
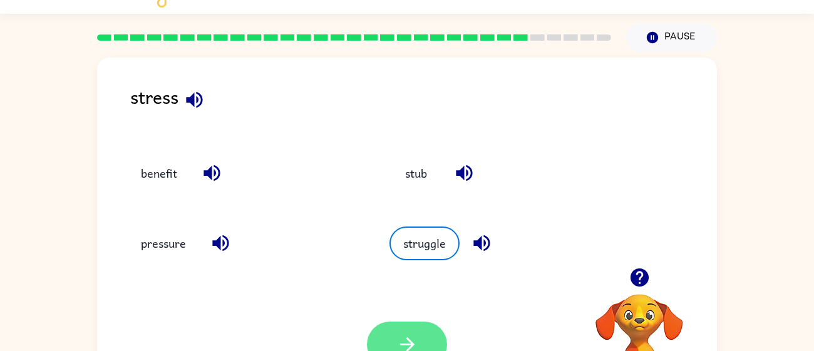
click at [386, 337] on button "button" at bounding box center [407, 345] width 80 height 46
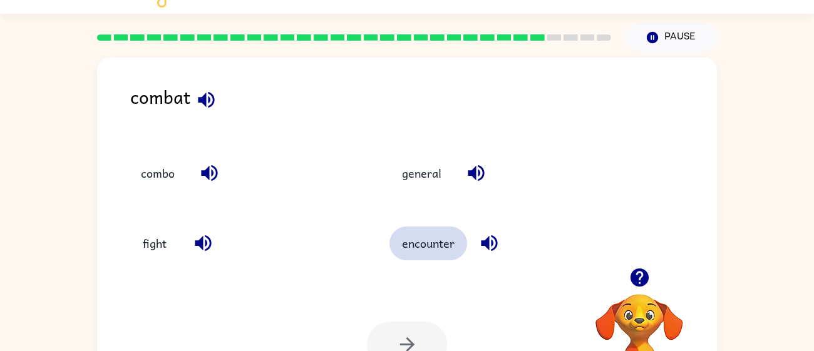
click at [421, 246] on button "encounter" at bounding box center [429, 244] width 78 height 34
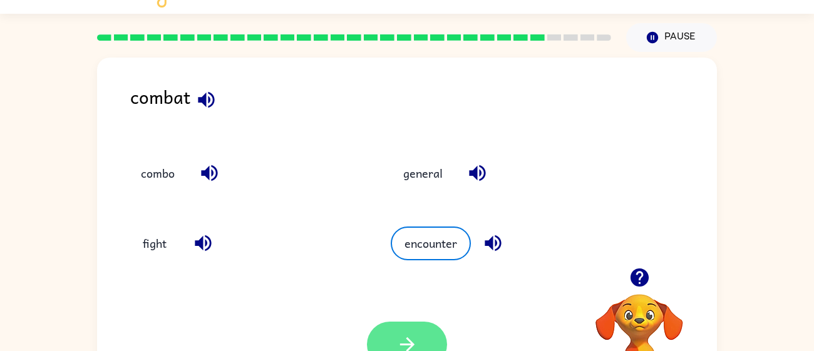
click at [415, 345] on icon "button" at bounding box center [408, 345] width 22 height 22
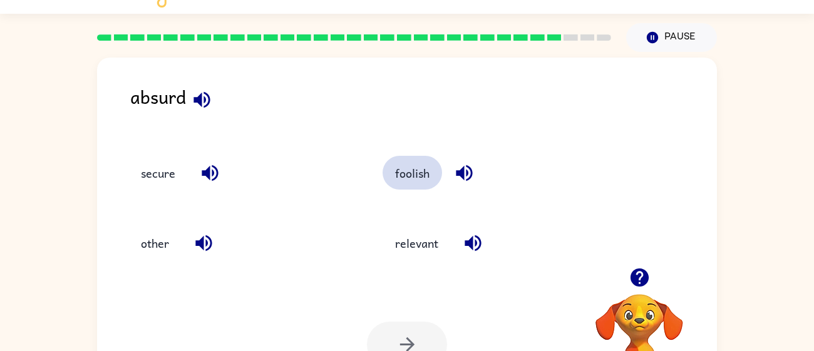
click at [397, 185] on button "foolish" at bounding box center [413, 173] width 60 height 34
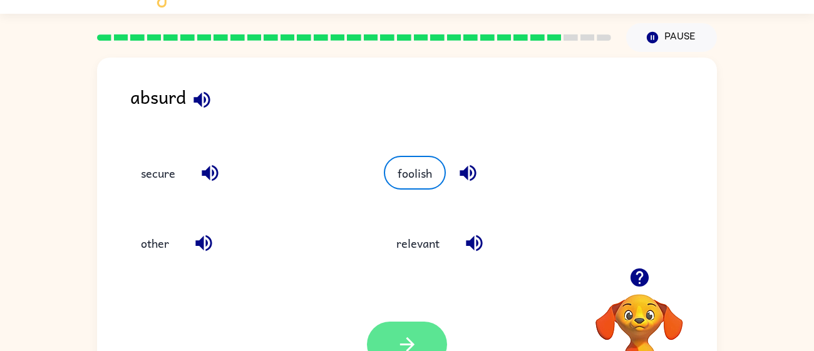
click at [398, 338] on icon "button" at bounding box center [408, 345] width 22 height 22
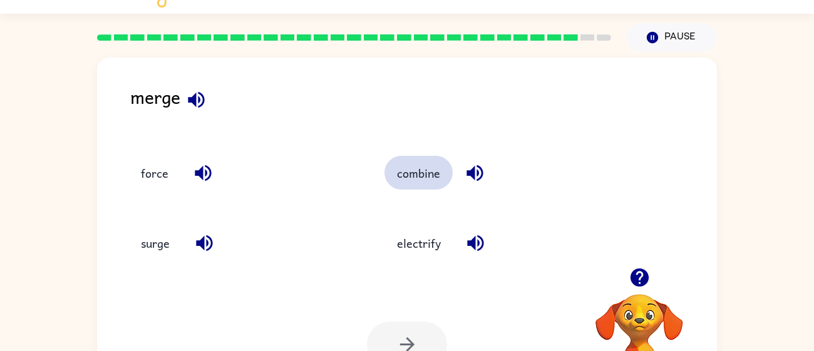
click at [422, 179] on button "combine" at bounding box center [419, 173] width 68 height 34
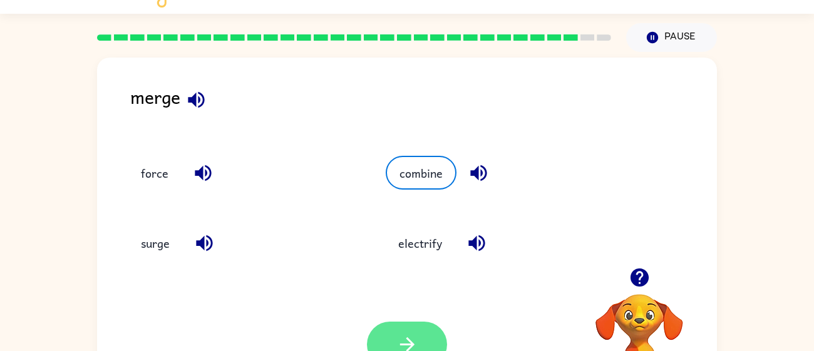
click at [407, 345] on icon "button" at bounding box center [407, 345] width 14 height 14
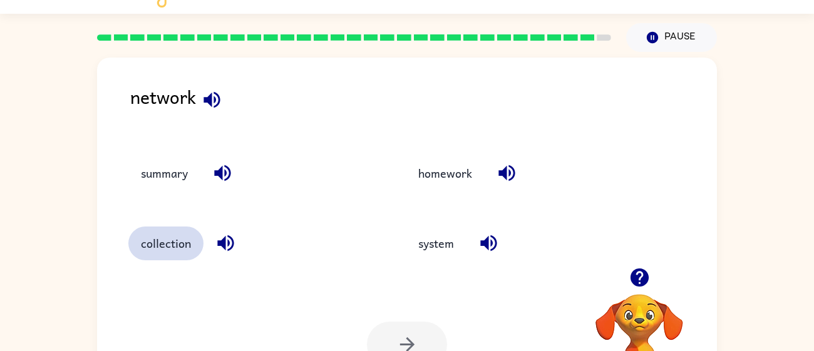
click at [189, 251] on button "collection" at bounding box center [165, 244] width 75 height 34
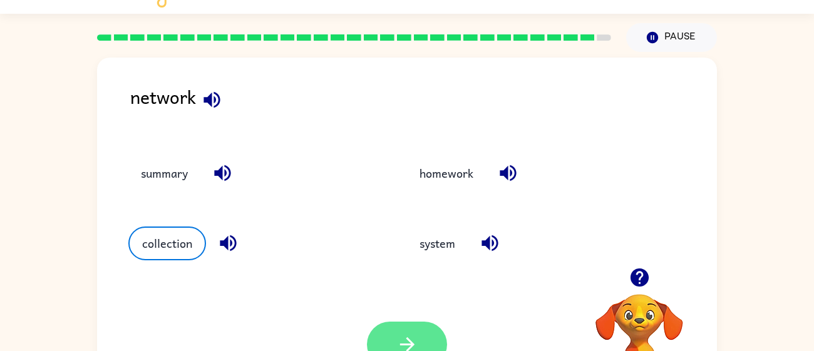
click at [397, 343] on icon "button" at bounding box center [408, 345] width 22 height 22
